Goal: Information Seeking & Learning: Learn about a topic

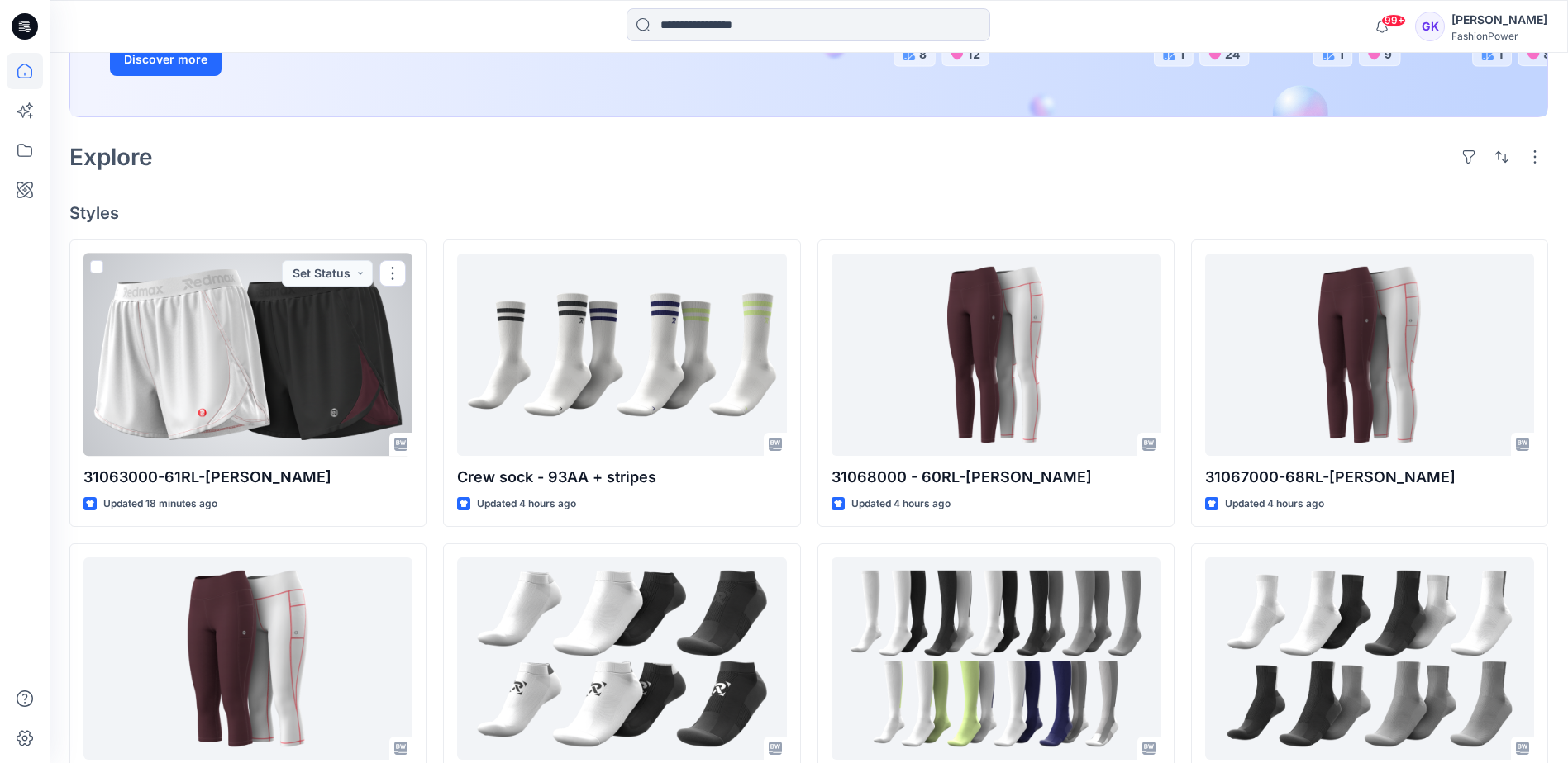
scroll to position [413, 0]
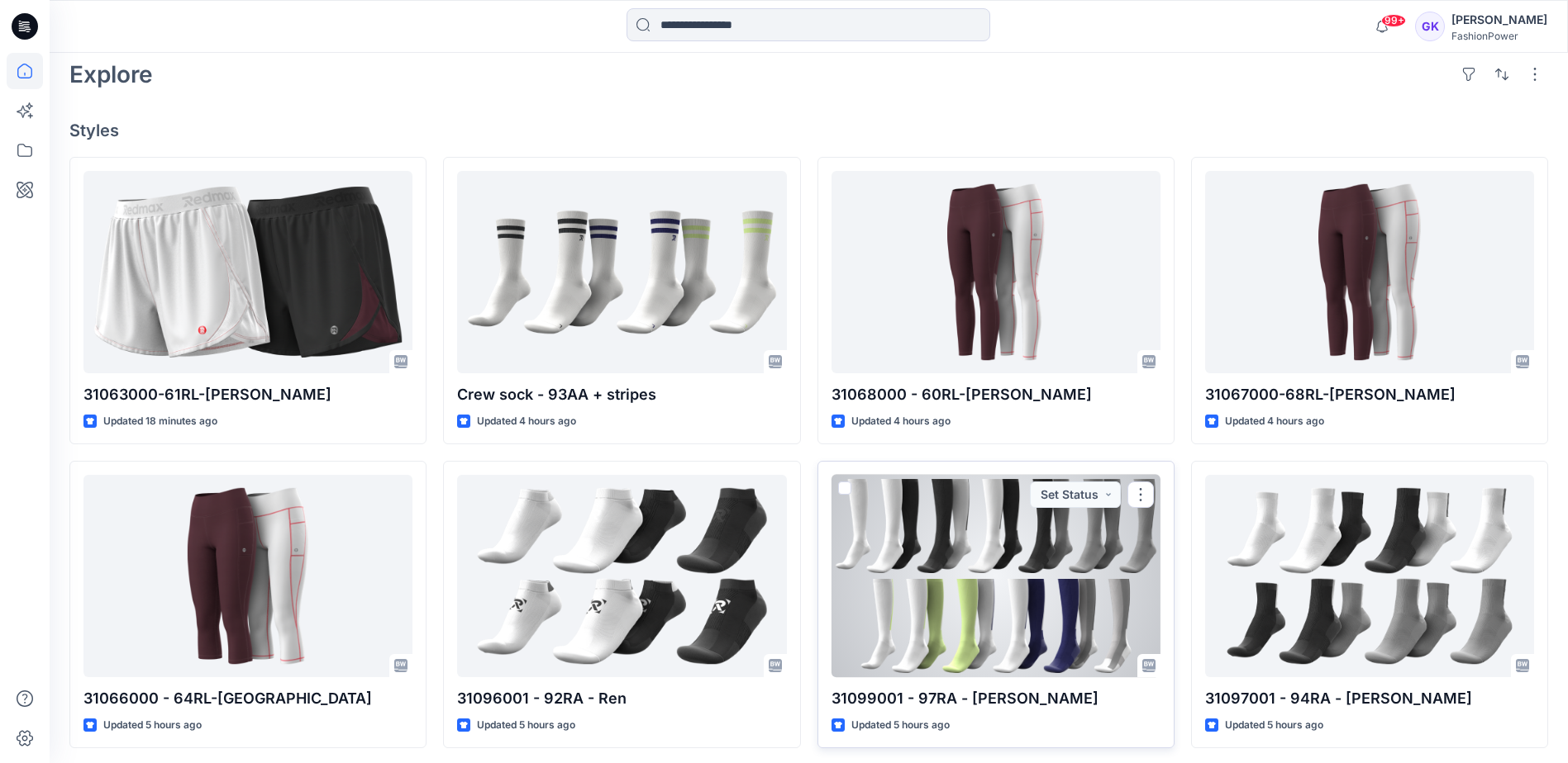
click at [961, 581] on div at bounding box center [995, 575] width 329 height 202
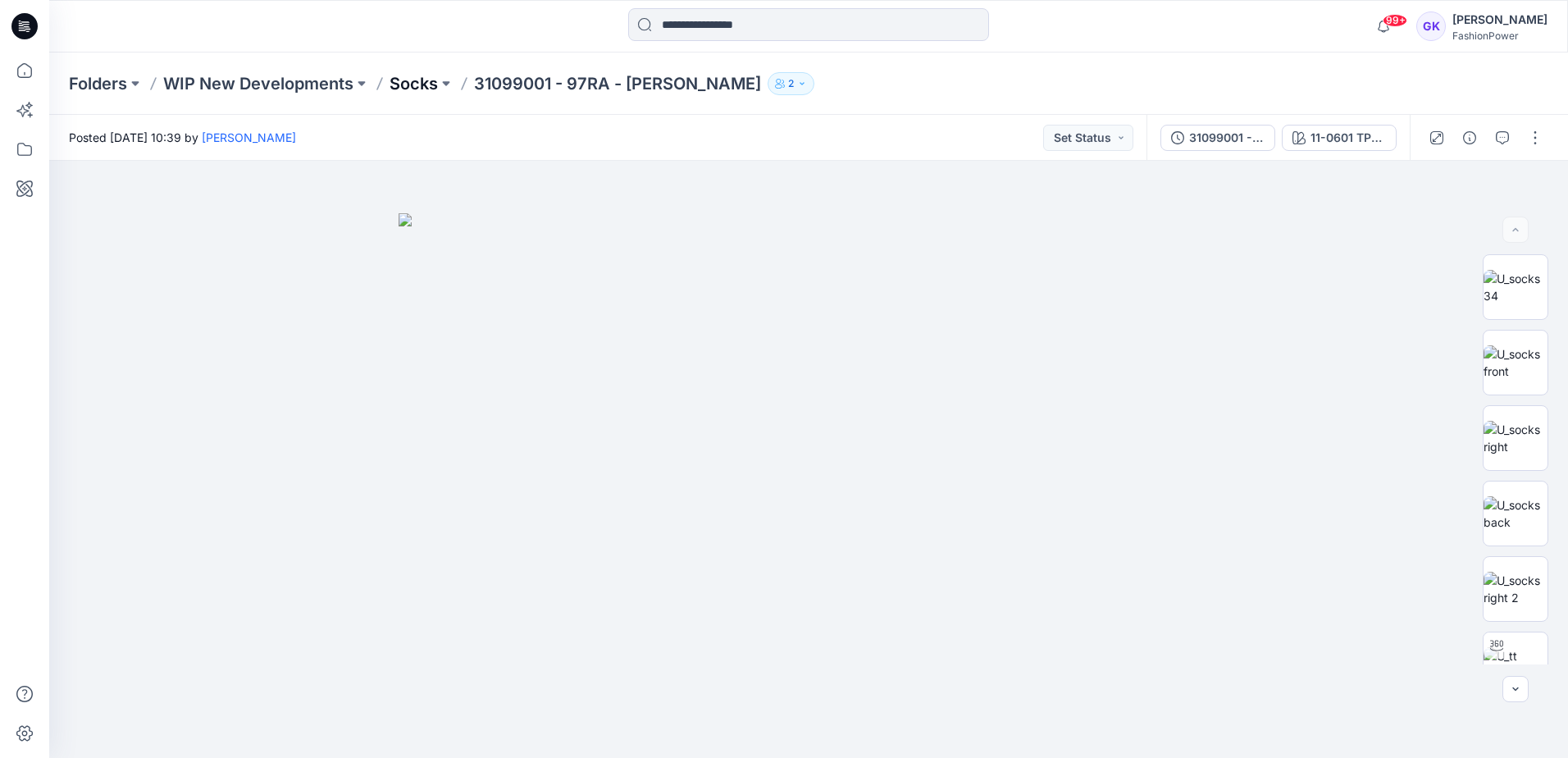
click at [420, 86] on p "Socks" at bounding box center [414, 84] width 48 height 23
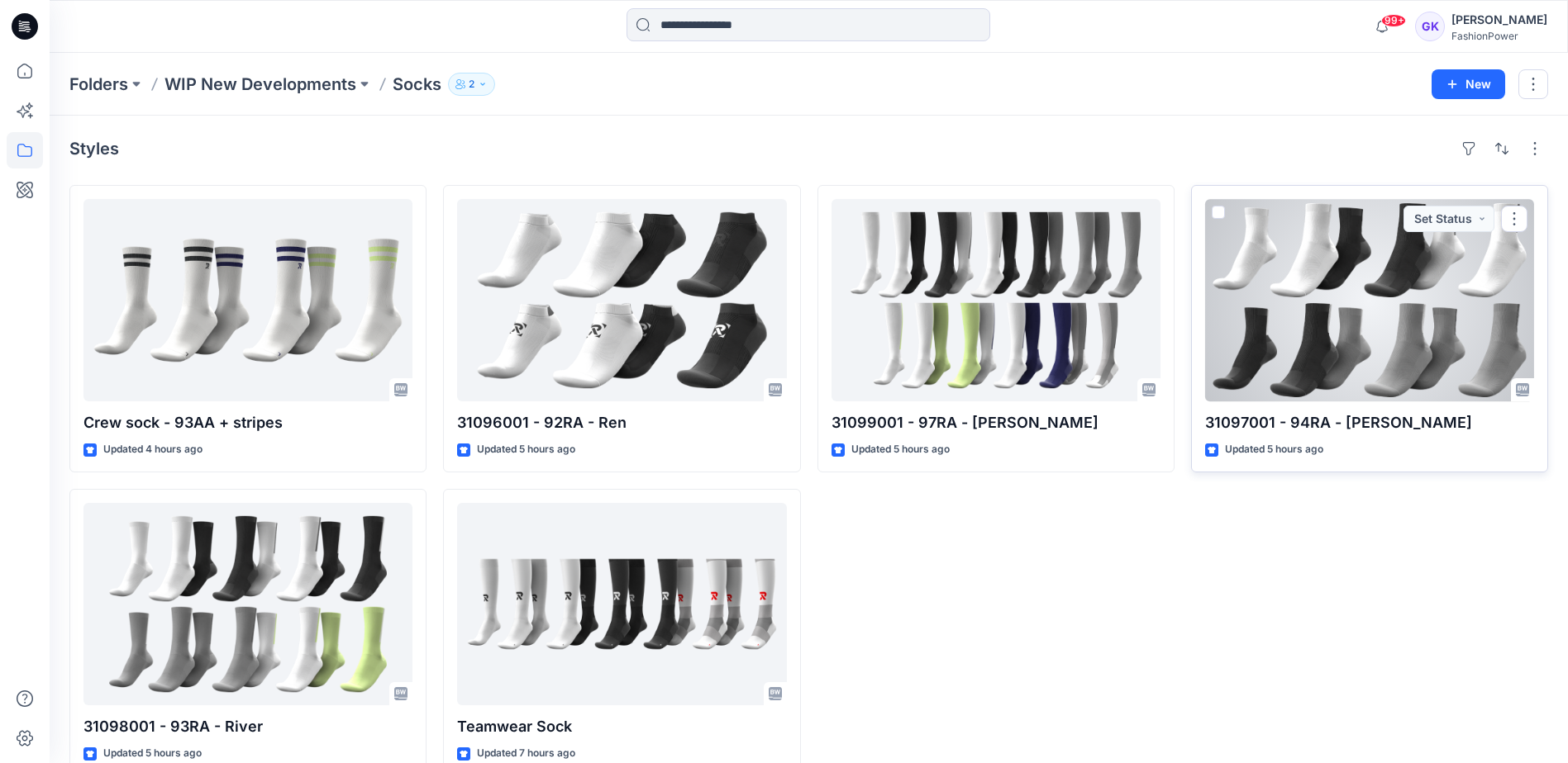
click at [1267, 318] on div at bounding box center [1370, 300] width 329 height 202
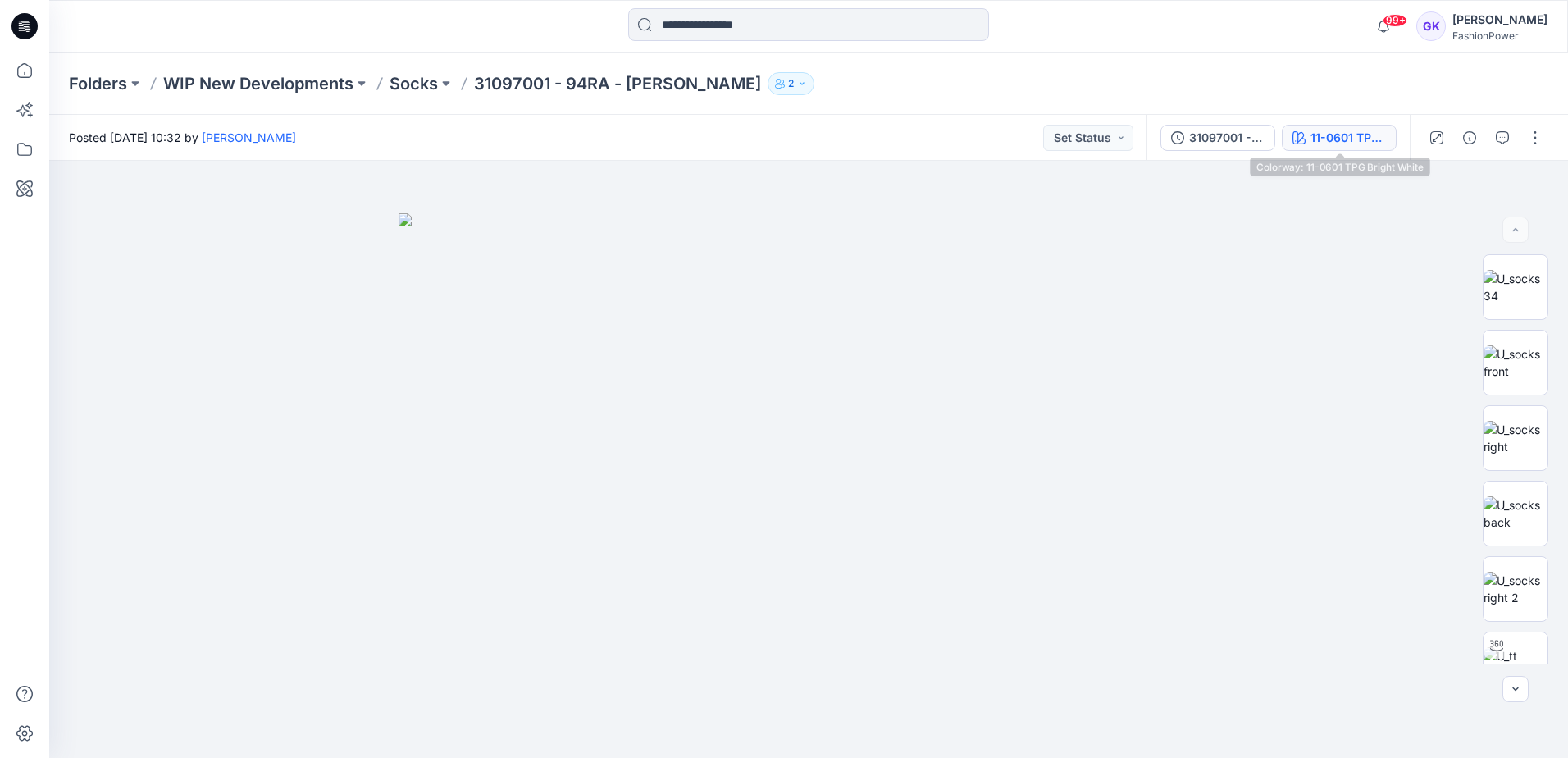
click at [1358, 137] on div "11-0601 TPG Bright White" at bounding box center [1348, 137] width 76 height 18
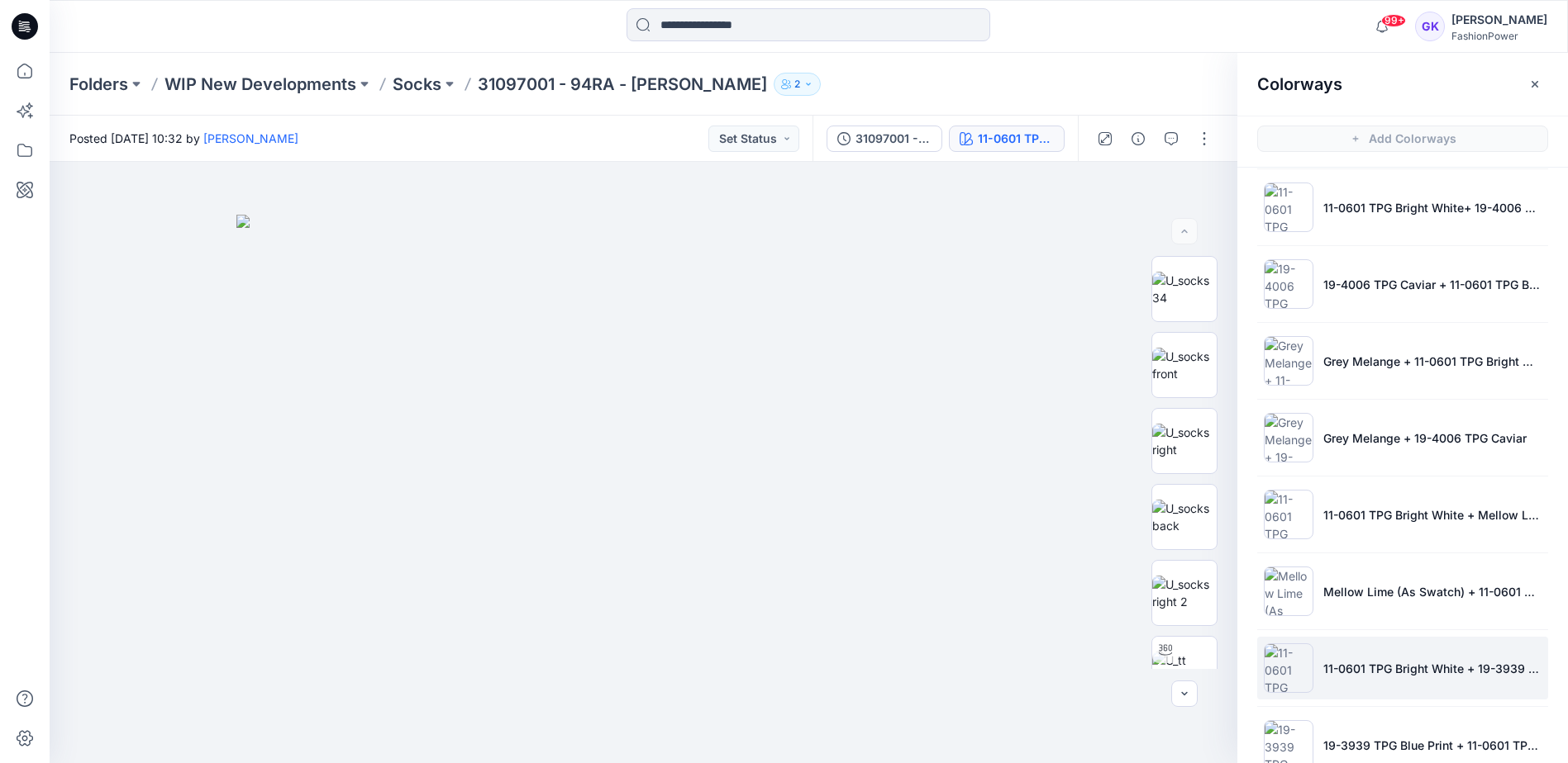
scroll to position [165, 0]
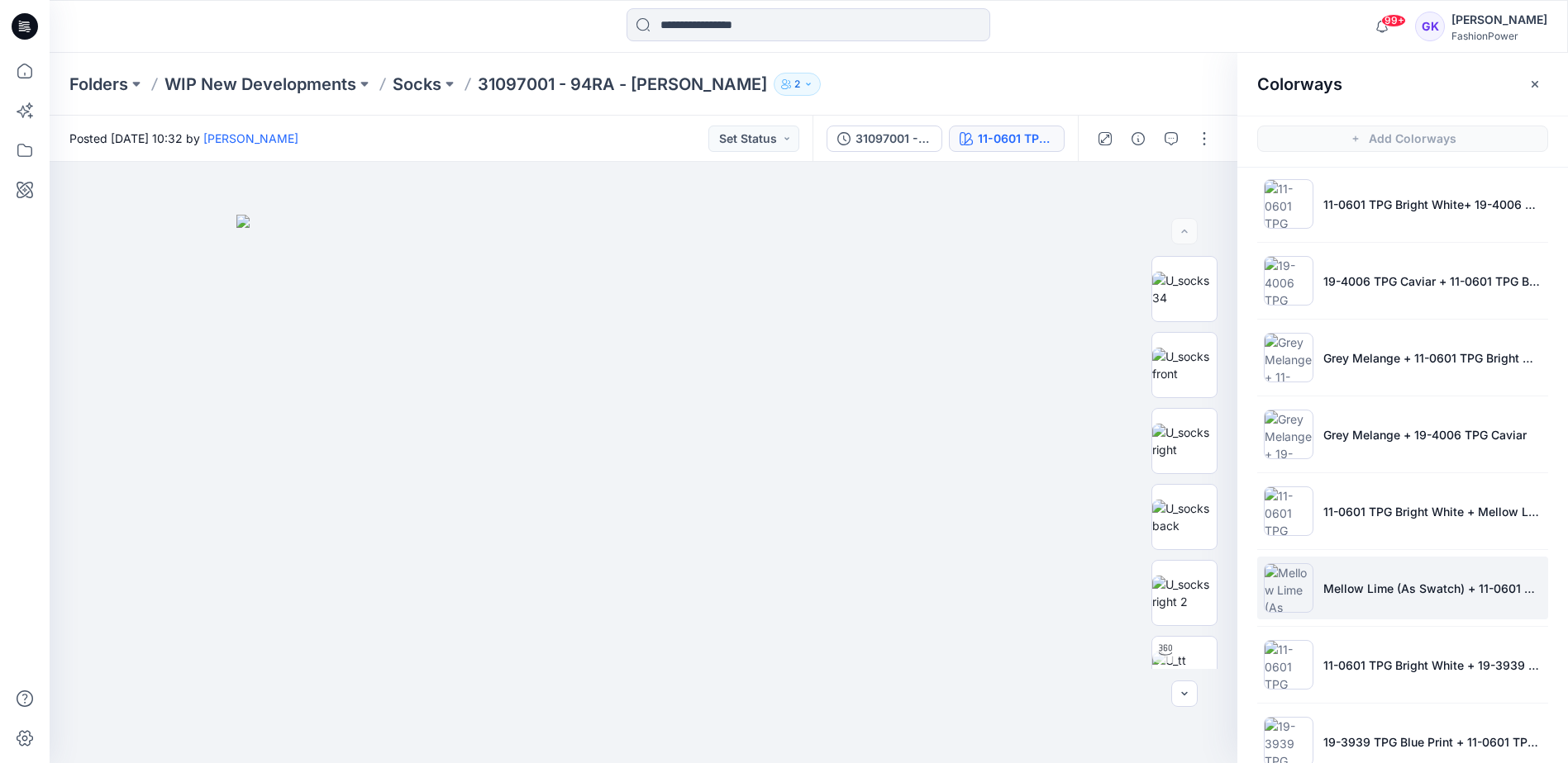
click at [1423, 602] on li "Mellow Lime (As Swatch) + 11-0601 TPG Bright White" at bounding box center [1402, 588] width 291 height 63
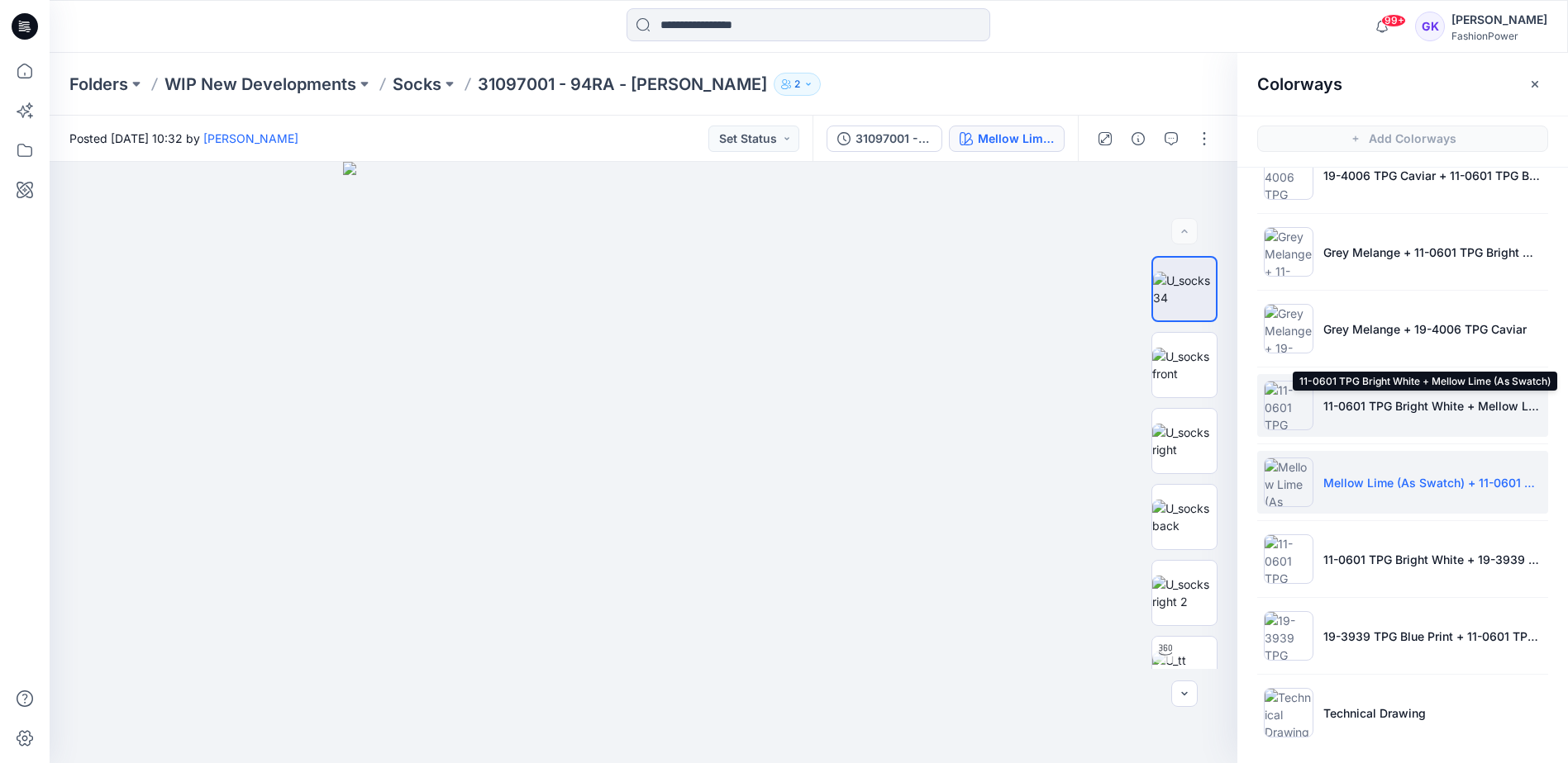
scroll to position [277, 0]
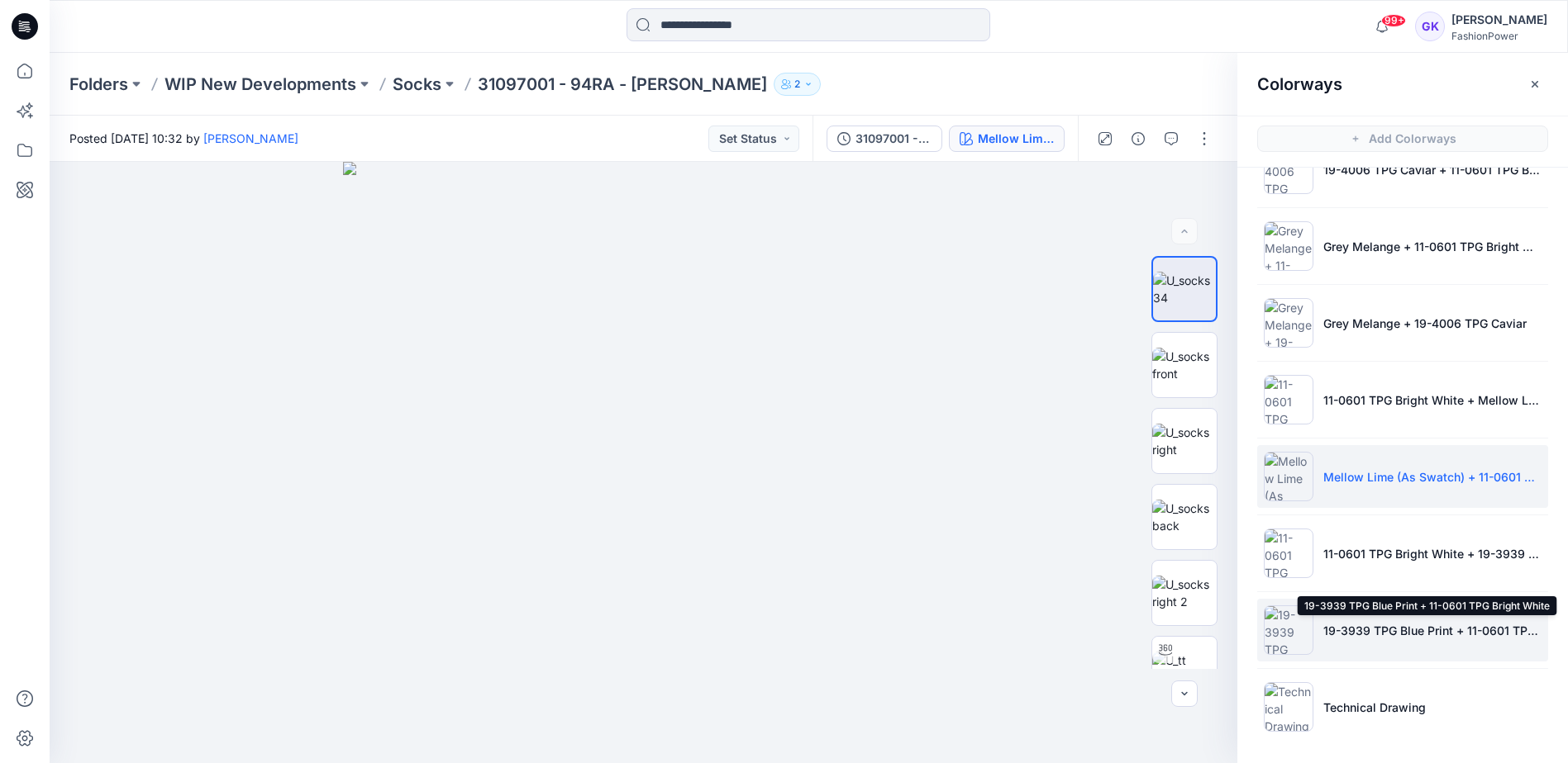
click at [1393, 626] on p "19-3939 TPG Blue Print + 11-0601 TPG Bright White" at bounding box center [1433, 631] width 219 height 17
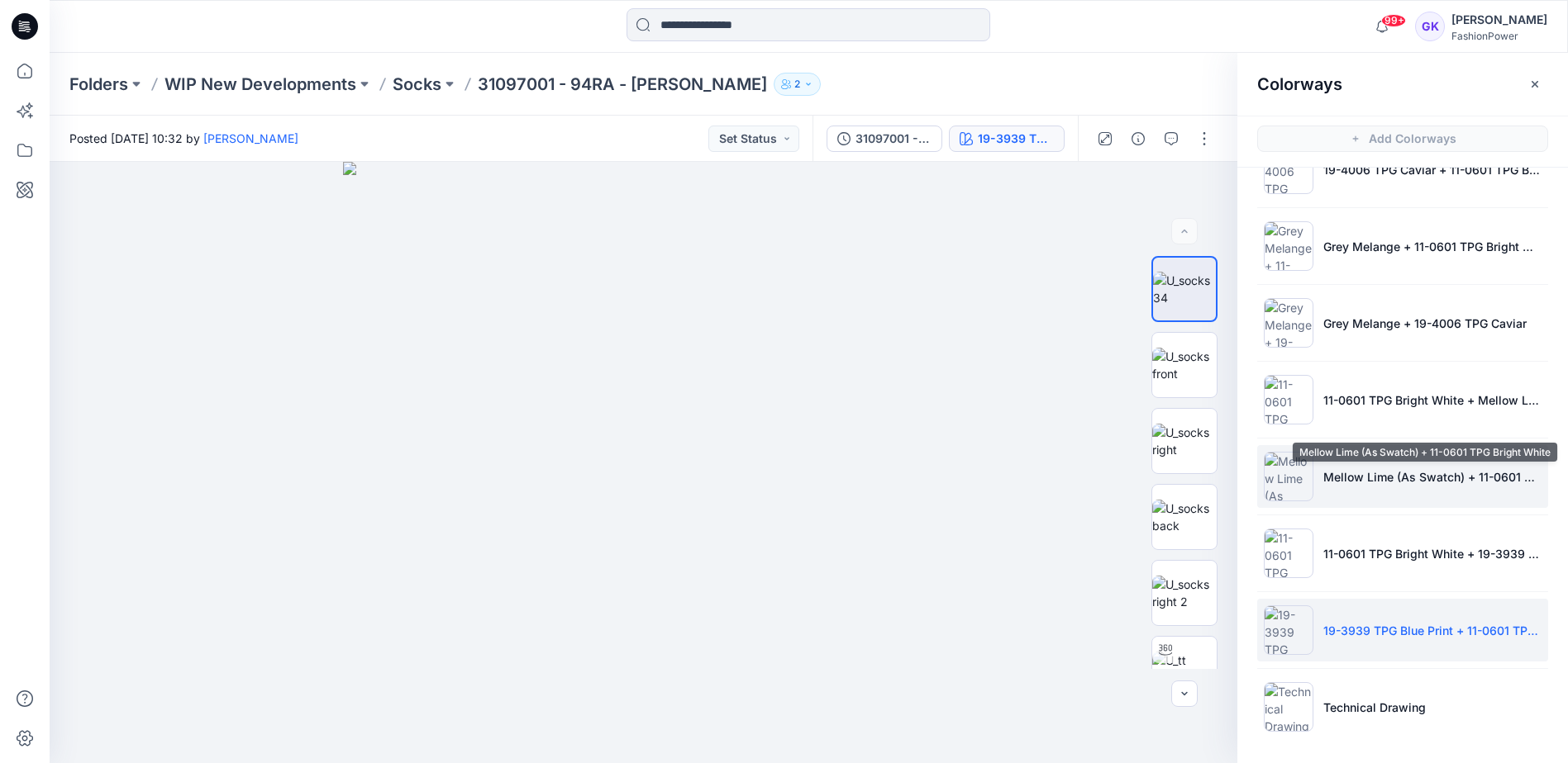
click at [1361, 478] on p "Mellow Lime (As Swatch) + 11-0601 TPG Bright White" at bounding box center [1433, 477] width 219 height 17
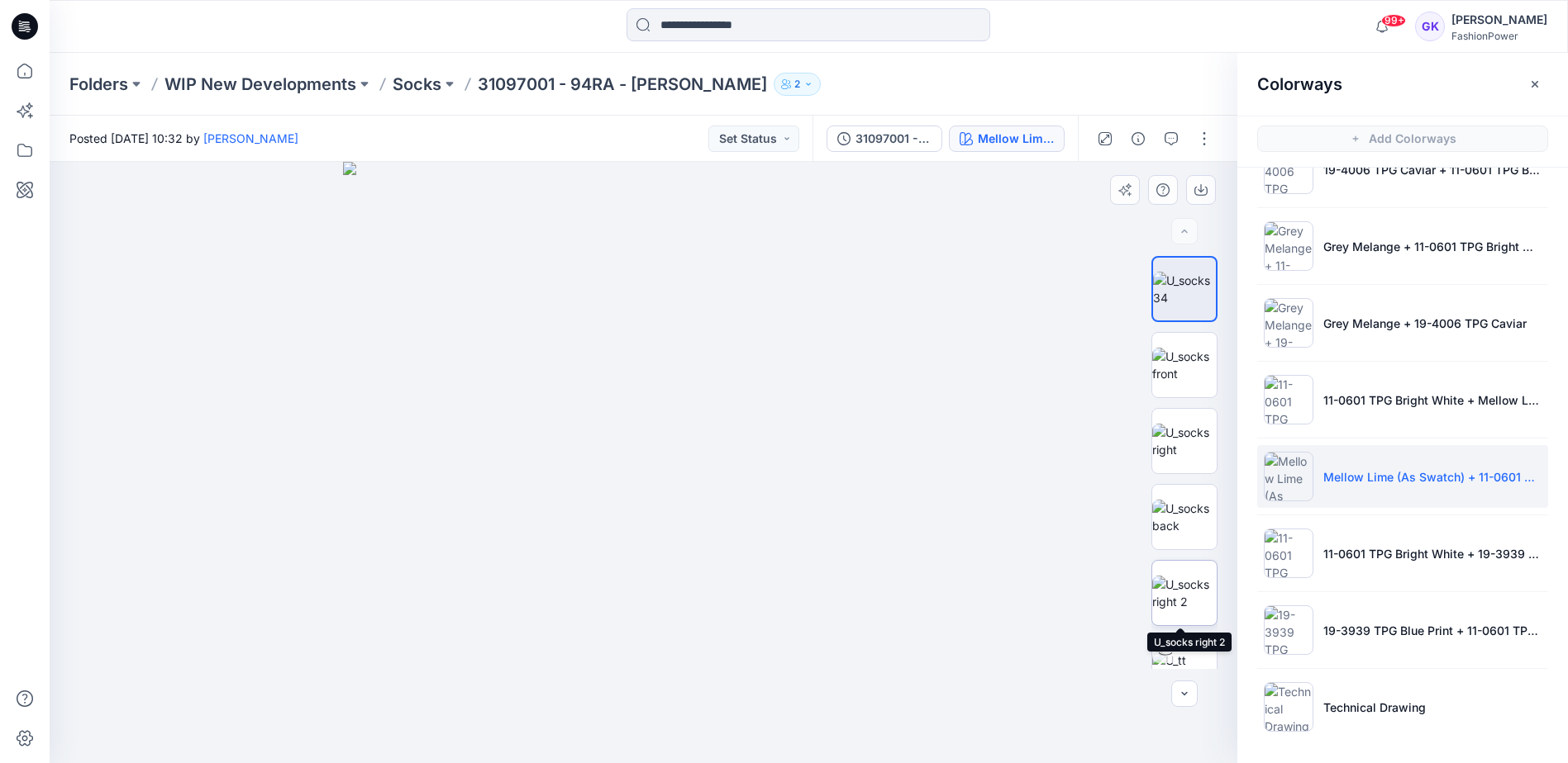
click at [1182, 581] on img at bounding box center [1184, 593] width 65 height 35
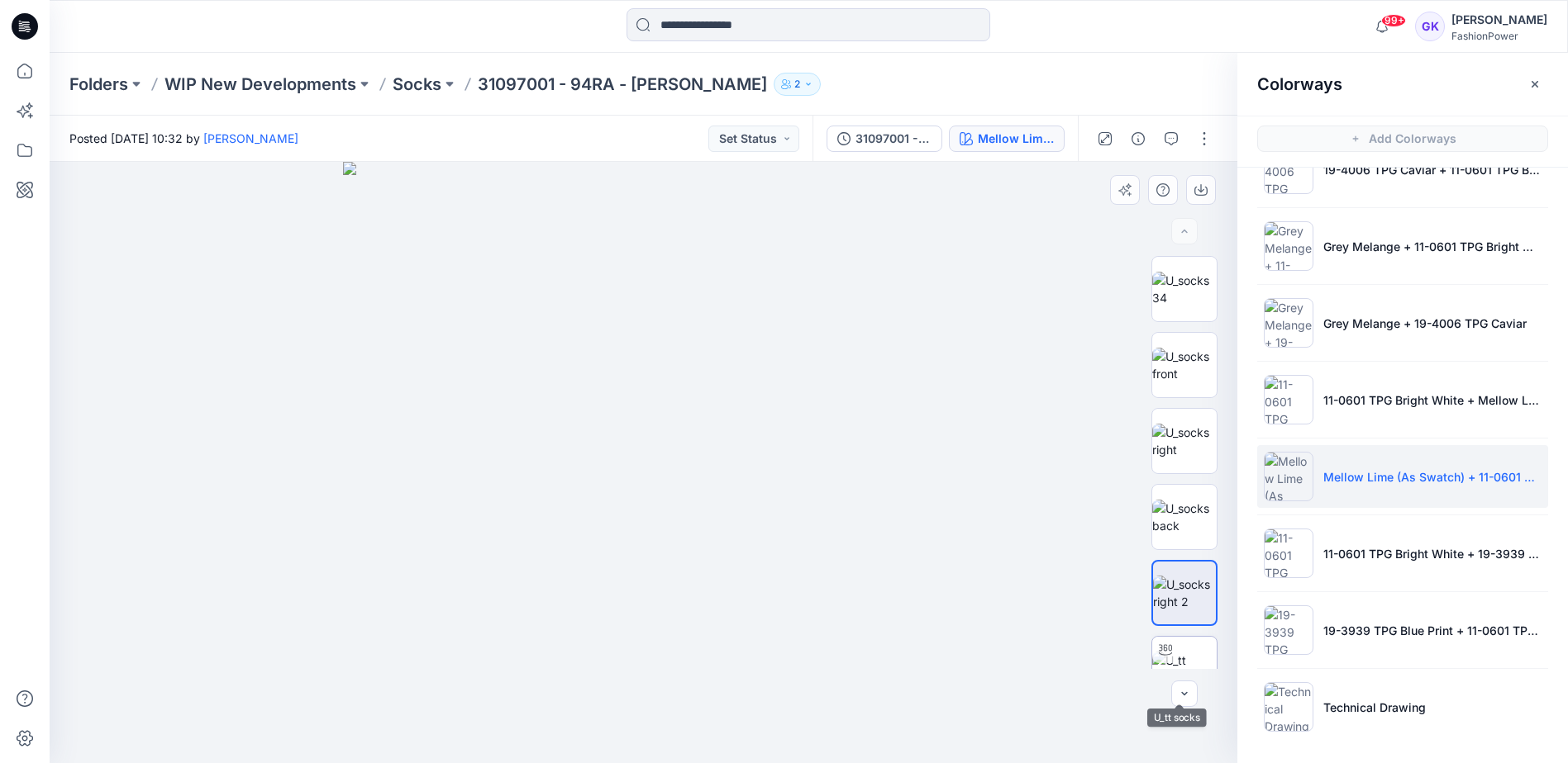
click at [1194, 659] on img at bounding box center [1184, 669] width 65 height 35
drag, startPoint x: 768, startPoint y: 597, endPoint x: 188, endPoint y: 562, distance: 581.1
click at [188, 562] on div at bounding box center [643, 462] width 1188 height 602
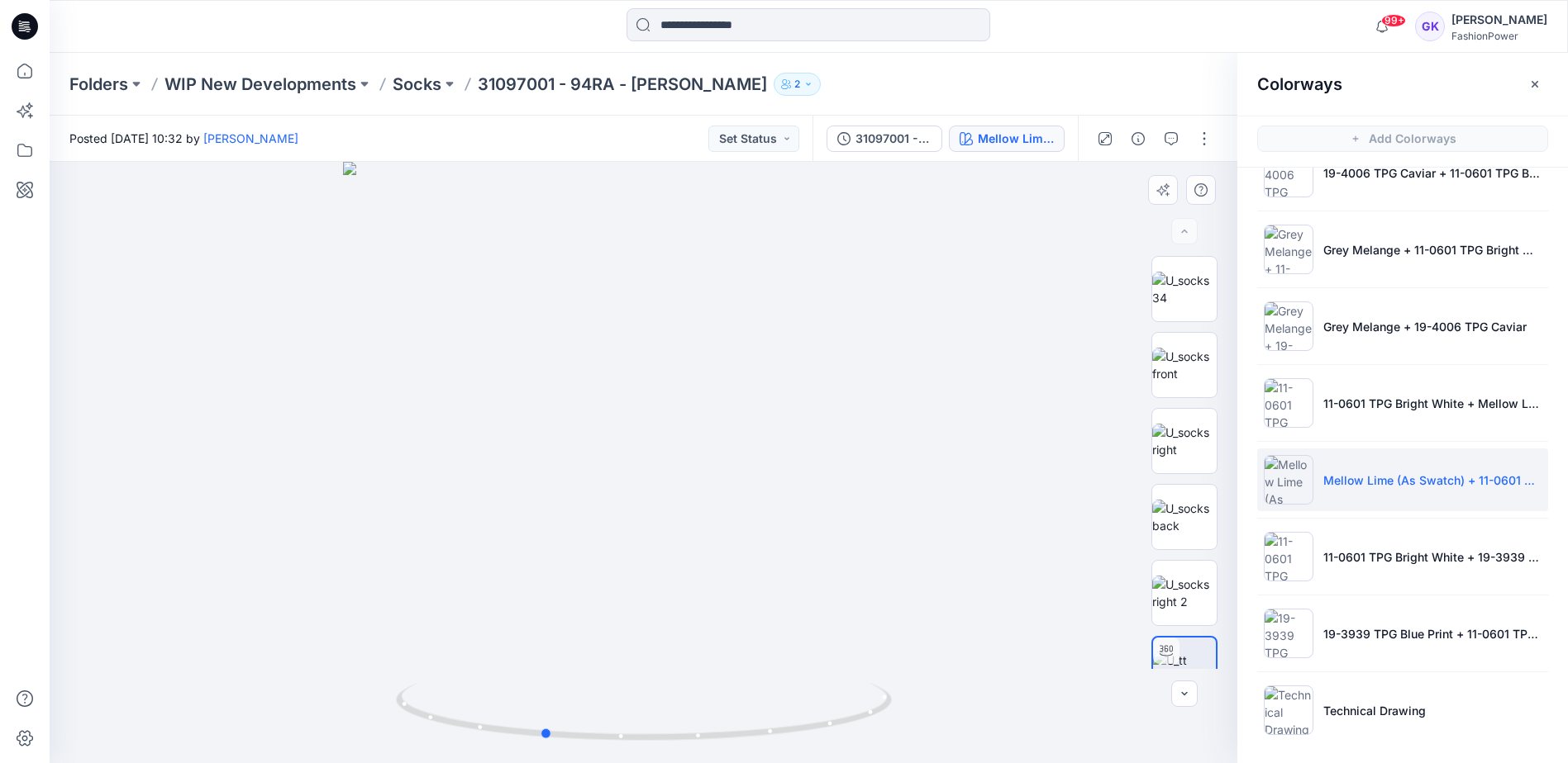
drag, startPoint x: 702, startPoint y: 497, endPoint x: 687, endPoint y: 515, distance: 23.4
click at [687, 515] on div at bounding box center [643, 462] width 1188 height 602
